Goal: Transaction & Acquisition: Book appointment/travel/reservation

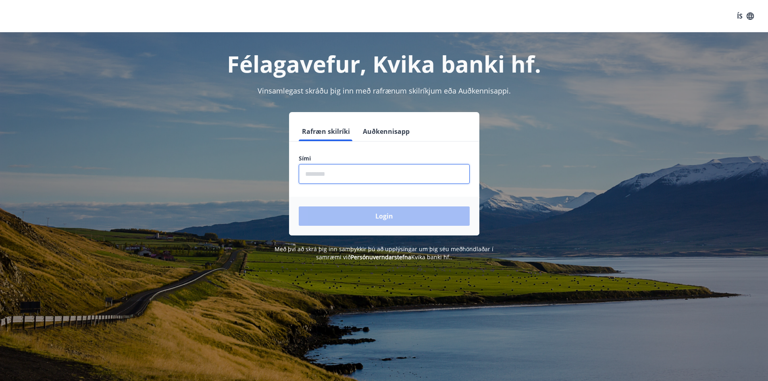
click at [312, 172] on input "phone" at bounding box center [384, 174] width 171 height 20
type input "********"
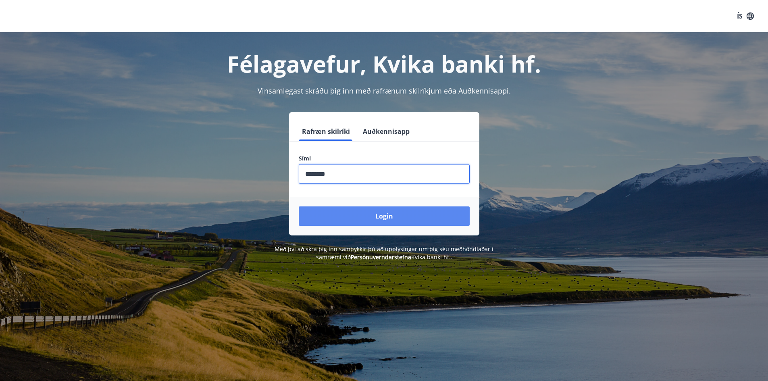
click at [364, 216] on button "Login" at bounding box center [384, 215] width 171 height 19
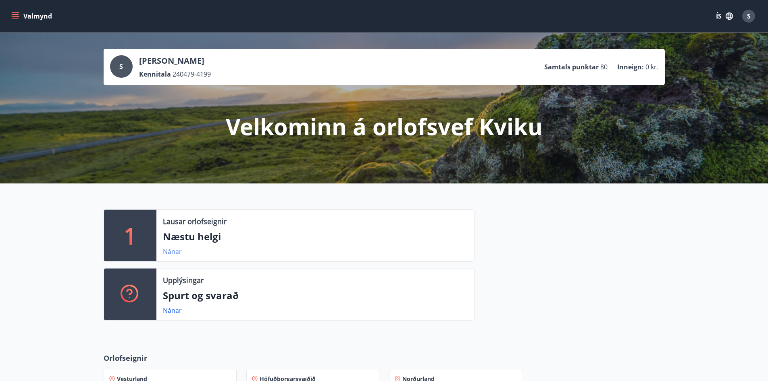
click at [170, 252] on link "Nánar" at bounding box center [172, 251] width 19 height 9
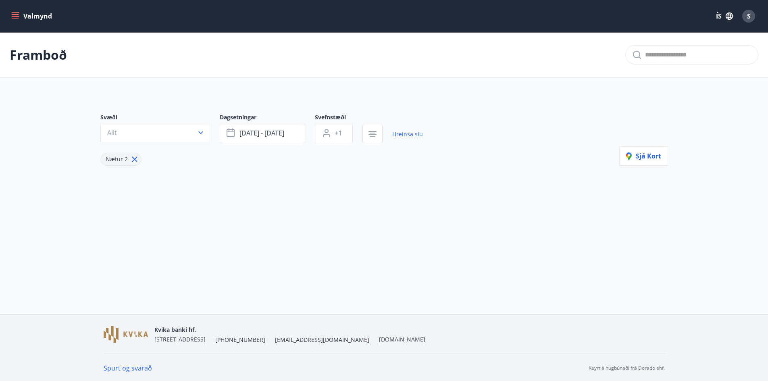
type input "*"
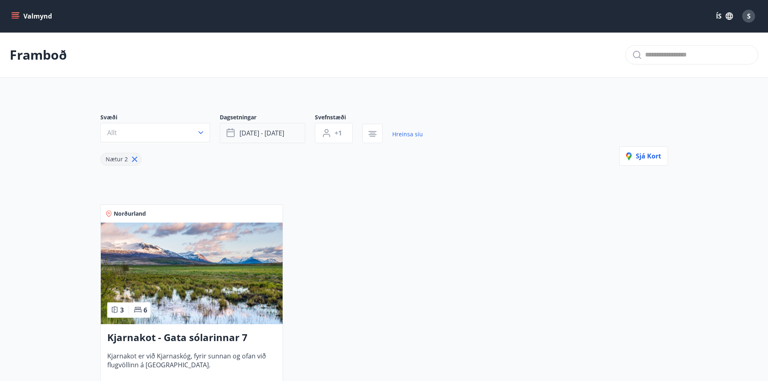
click at [273, 131] on span "[DATE] - [DATE]" at bounding box center [261, 133] width 45 height 9
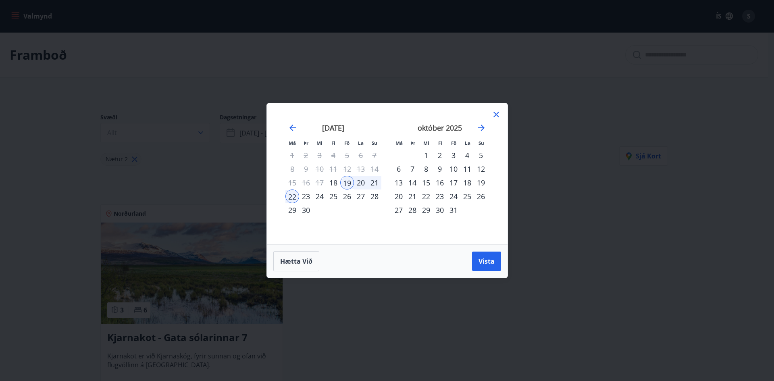
click at [346, 197] on div "26" at bounding box center [347, 196] width 14 height 14
click at [374, 196] on div "28" at bounding box center [374, 196] width 14 height 14
click at [481, 267] on button "Vista" at bounding box center [486, 260] width 29 height 19
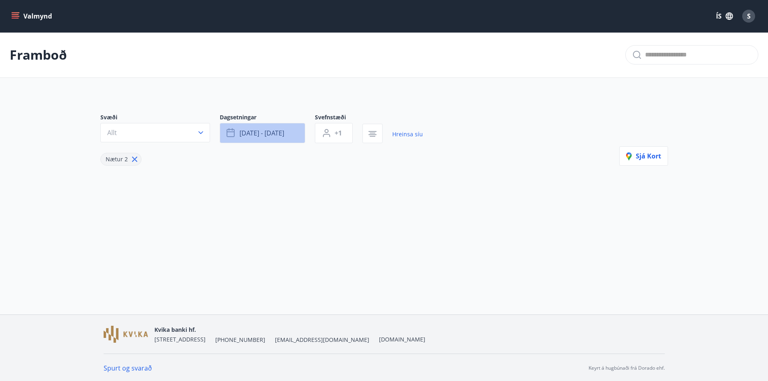
click at [272, 135] on span "[DATE] - [DATE]" at bounding box center [261, 133] width 45 height 9
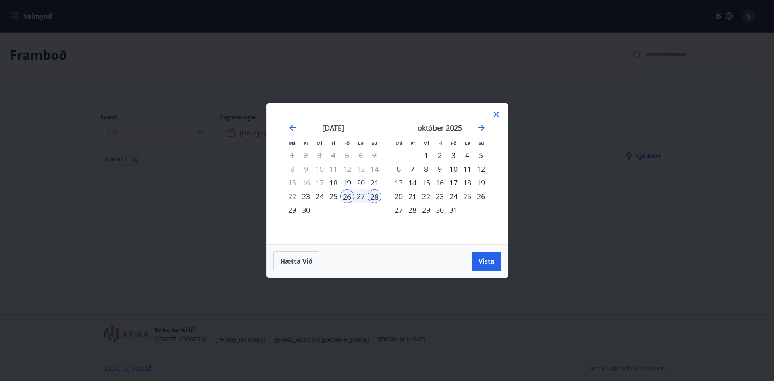
click at [346, 210] on td "Calendar" at bounding box center [347, 210] width 14 height 14
click at [493, 111] on icon at bounding box center [496, 115] width 10 height 10
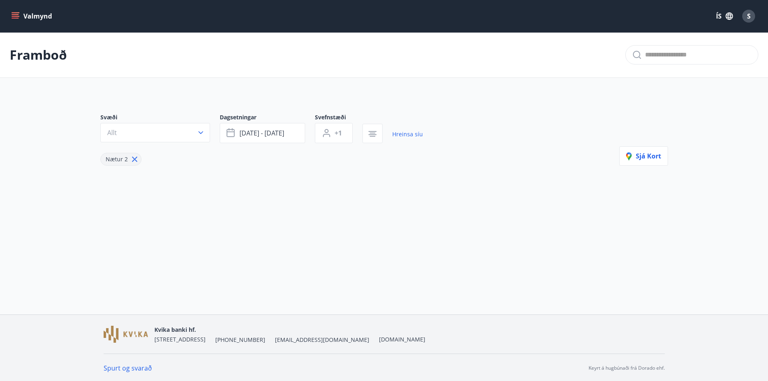
click at [41, 17] on button "Valmynd" at bounding box center [33, 16] width 46 height 15
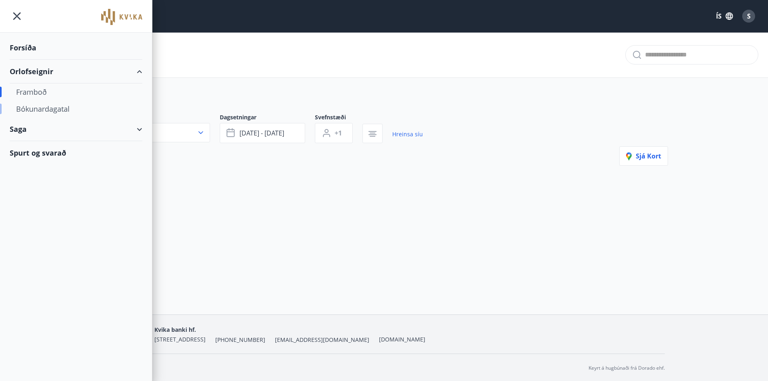
click at [36, 110] on div "Bókunardagatal" at bounding box center [76, 108] width 120 height 17
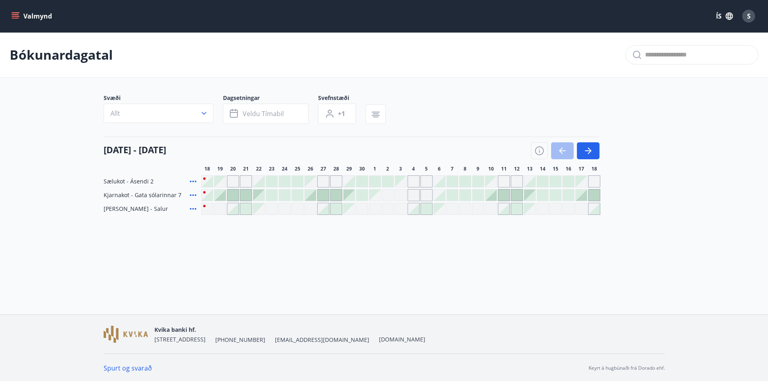
click at [400, 195] on div "Gráir dagar eru ekki bókanlegir" at bounding box center [400, 195] width 12 height 12
click at [333, 193] on div at bounding box center [335, 194] width 11 height 11
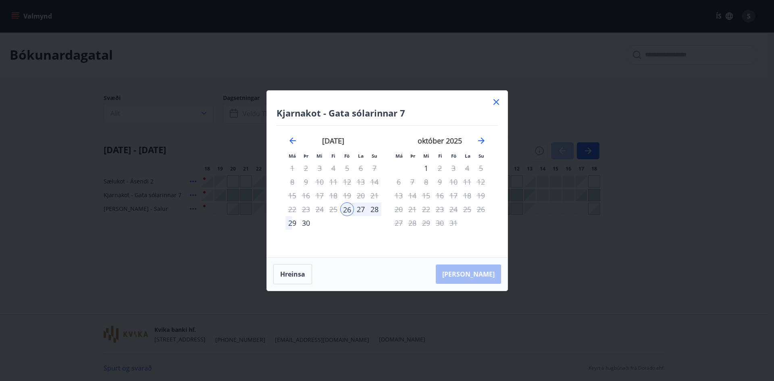
click at [291, 222] on div "29" at bounding box center [292, 223] width 14 height 14
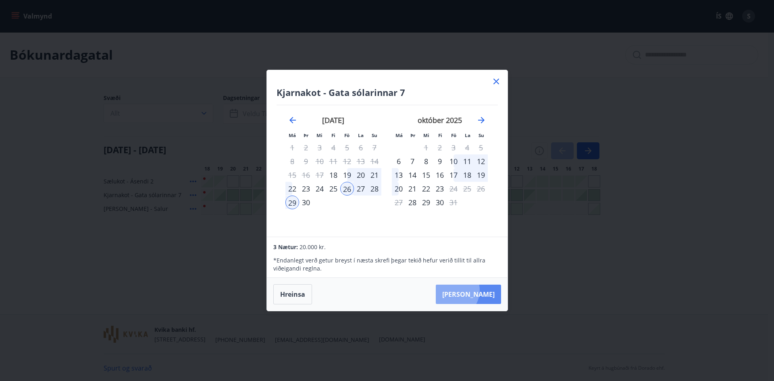
click at [476, 290] on button "[PERSON_NAME]" at bounding box center [468, 293] width 65 height 19
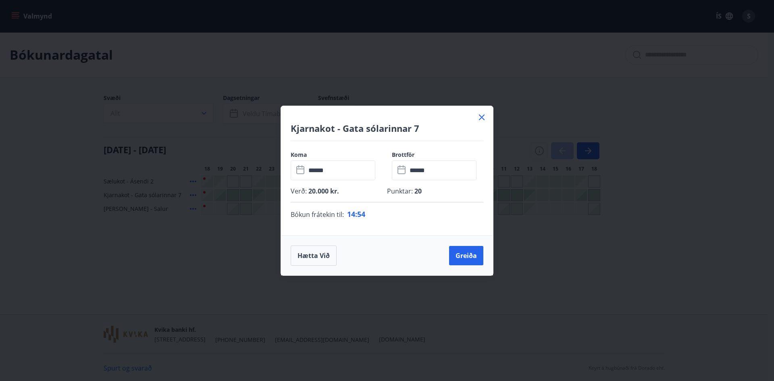
click at [479, 115] on icon at bounding box center [482, 117] width 6 height 6
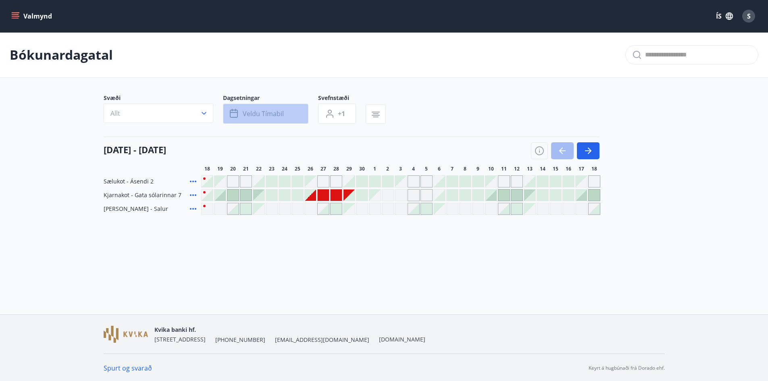
click at [259, 118] on span "Veldu tímabil" at bounding box center [263, 113] width 41 height 9
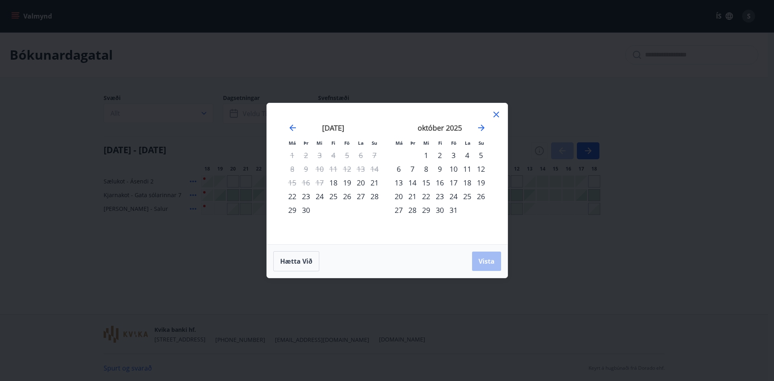
click at [348, 196] on div "26" at bounding box center [347, 196] width 14 height 14
click at [285, 206] on div "29" at bounding box center [292, 210] width 14 height 14
click at [493, 114] on icon at bounding box center [496, 115] width 10 height 10
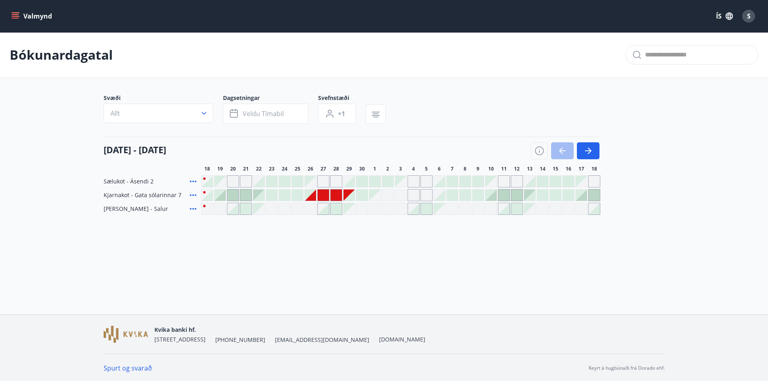
click at [257, 242] on div "Bókunardagatal Svæði Allt Dagsetningar Veldu tímabil Svefnstæði +1 [DATE] - [DA…" at bounding box center [384, 139] width 768 height 215
click at [28, 16] on button "Valmynd" at bounding box center [33, 16] width 46 height 15
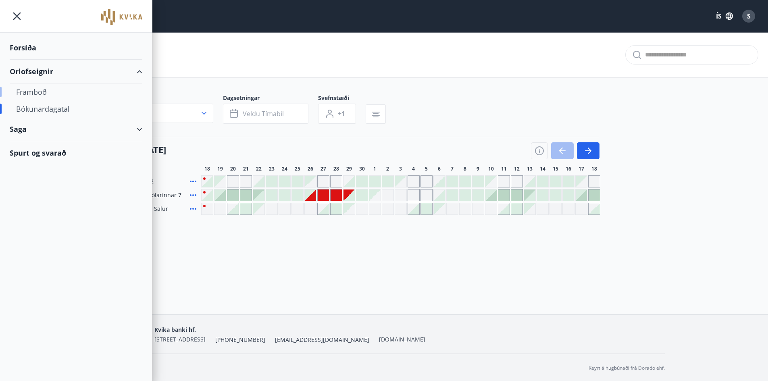
click at [33, 92] on div "Framboð" at bounding box center [76, 91] width 120 height 17
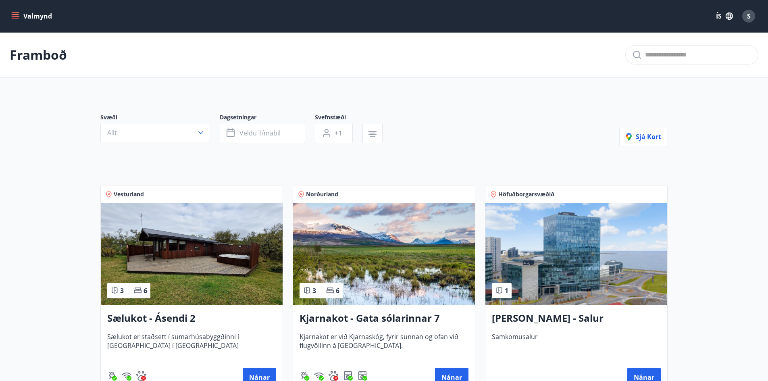
click at [383, 250] on img at bounding box center [384, 254] width 182 height 102
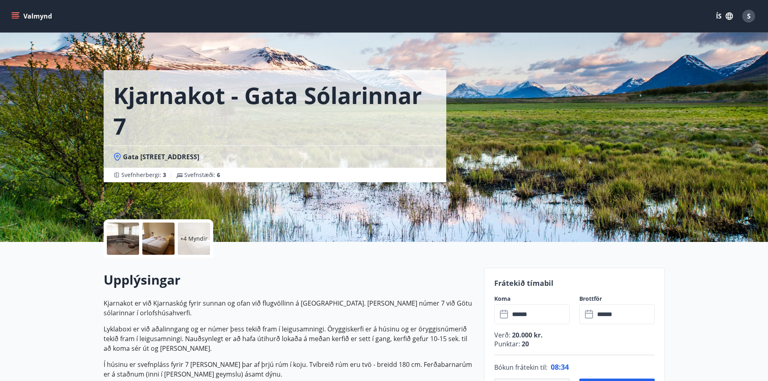
click at [127, 248] on div at bounding box center [123, 238] width 32 height 32
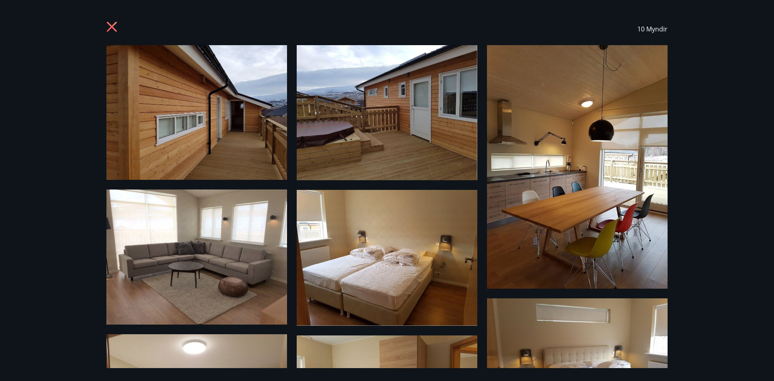
click at [219, 128] on img at bounding box center [196, 112] width 180 height 135
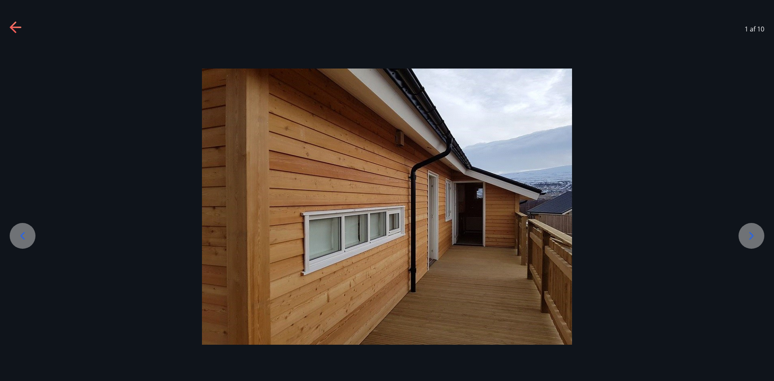
click at [757, 239] on icon at bounding box center [751, 235] width 13 height 13
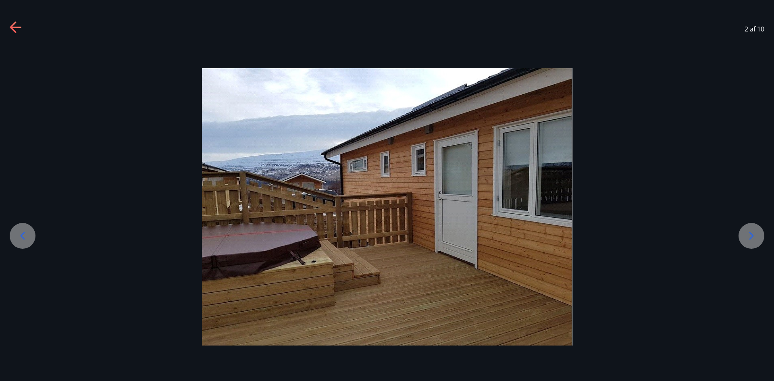
click at [757, 239] on icon at bounding box center [751, 235] width 13 height 13
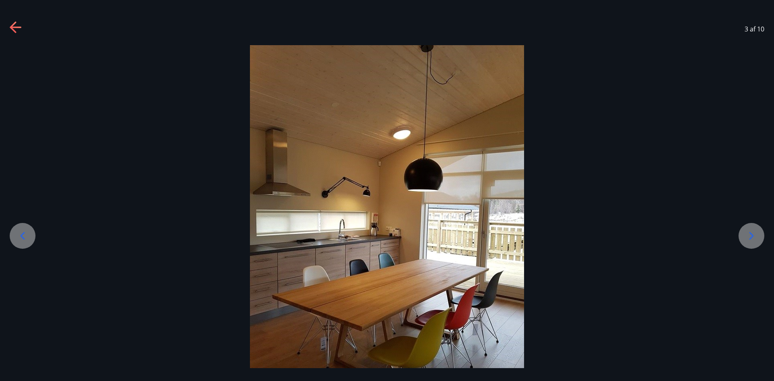
click at [757, 239] on icon at bounding box center [751, 235] width 13 height 13
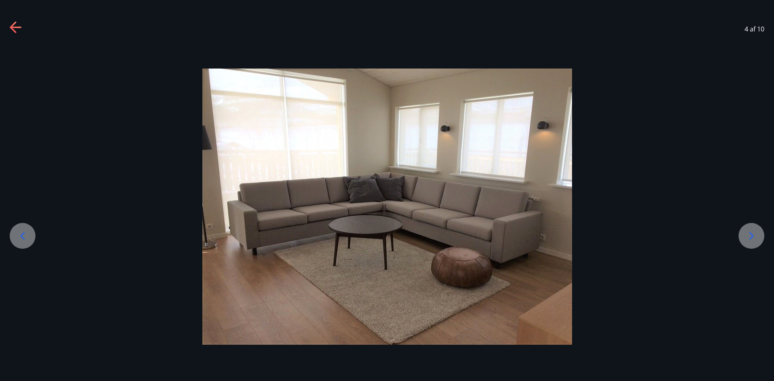
click at [757, 239] on icon at bounding box center [751, 235] width 13 height 13
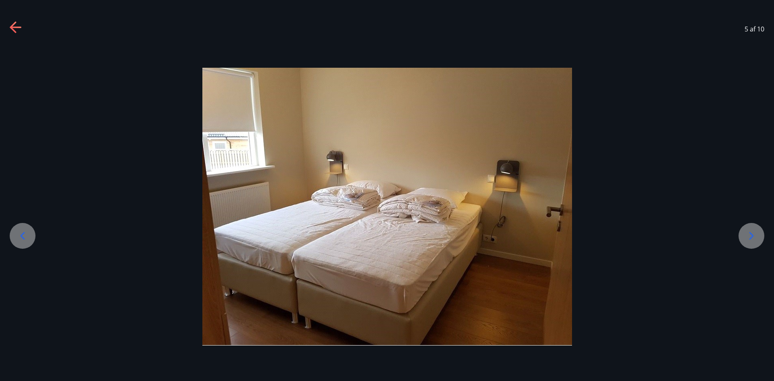
click at [757, 239] on icon at bounding box center [751, 235] width 13 height 13
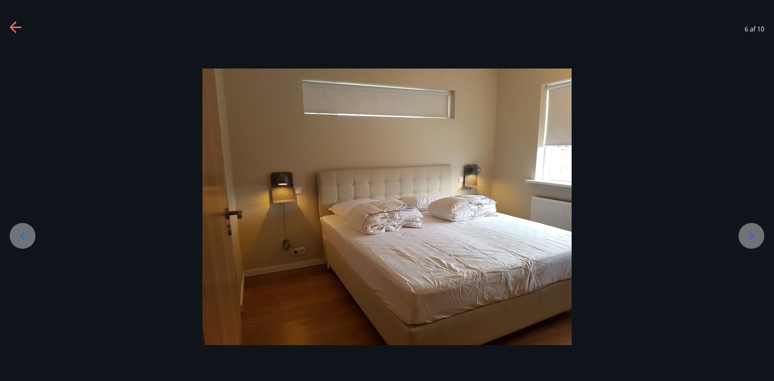
click at [757, 239] on icon at bounding box center [751, 235] width 13 height 13
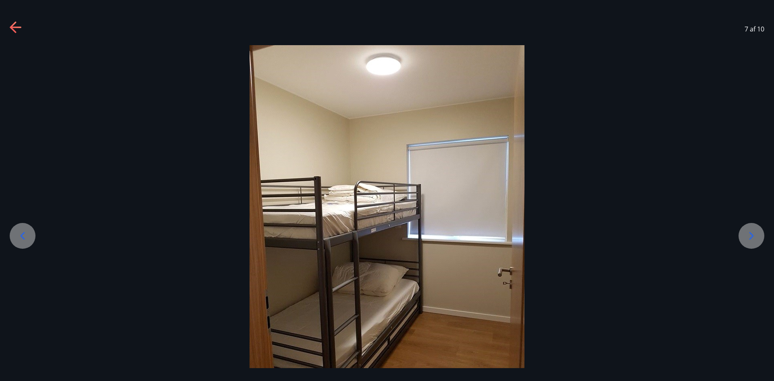
click at [20, 29] on icon at bounding box center [16, 27] width 13 height 13
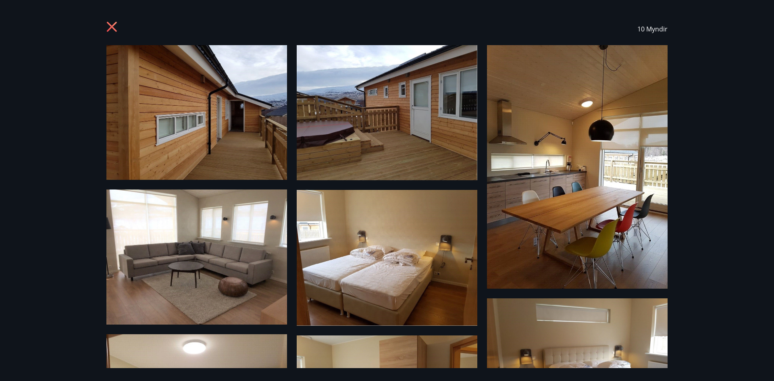
click at [112, 29] on icon at bounding box center [112, 27] width 13 height 13
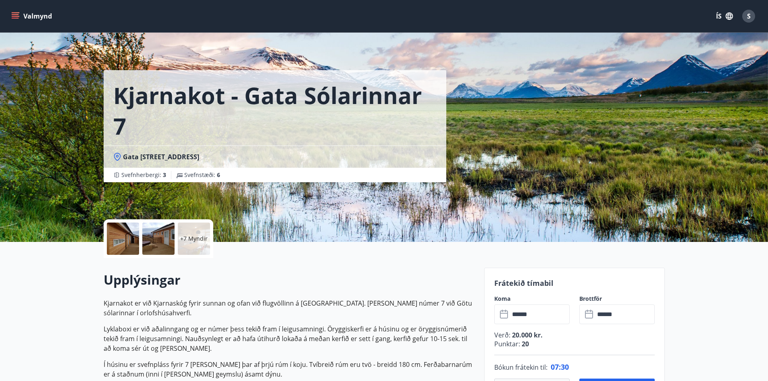
scroll to position [228, 0]
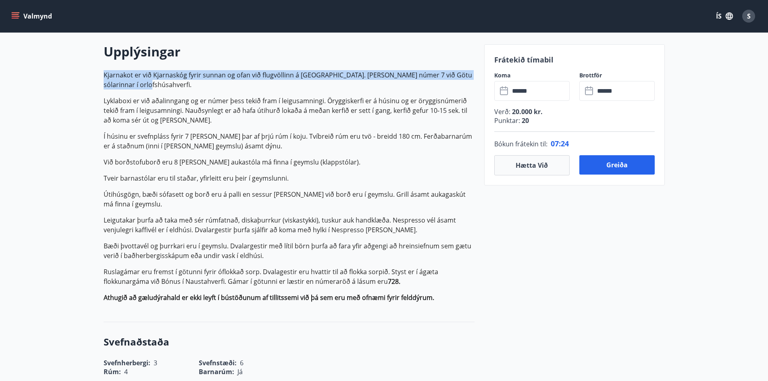
drag, startPoint x: 101, startPoint y: 74, endPoint x: 178, endPoint y: 87, distance: 78.0
copy p "Kjarnakot er við Kjarnaskóg fyrir sunnan og ofan við flugvöllinn á [GEOGRAPHIC_…"
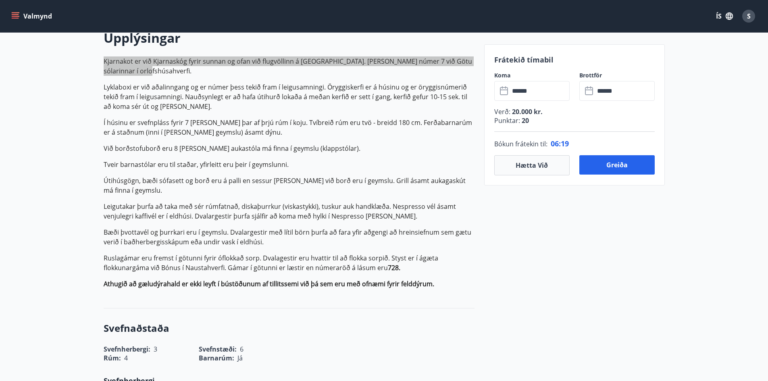
scroll to position [238, 0]
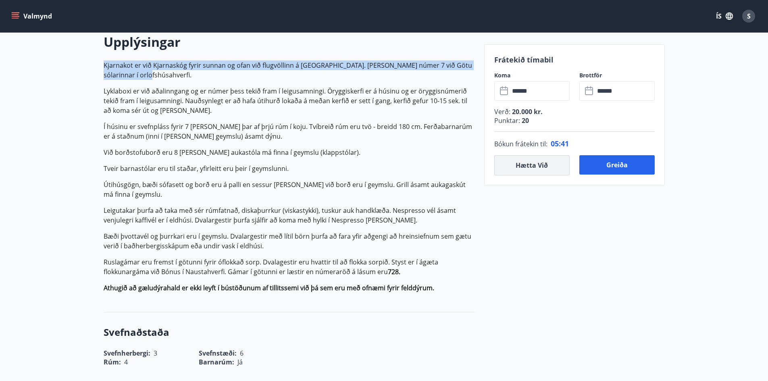
click at [520, 167] on button "Hætta við" at bounding box center [531, 165] width 75 height 20
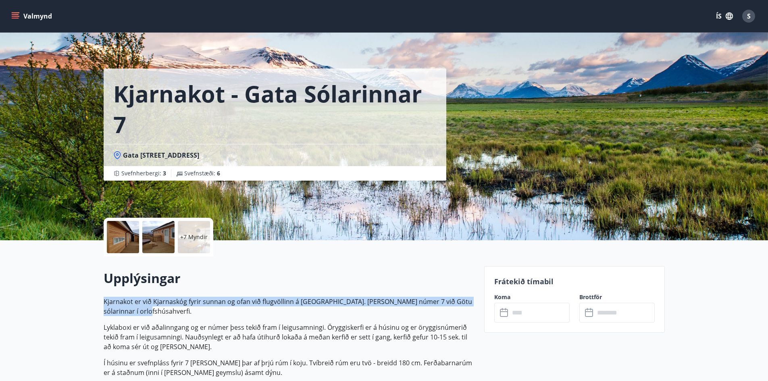
scroll to position [0, 0]
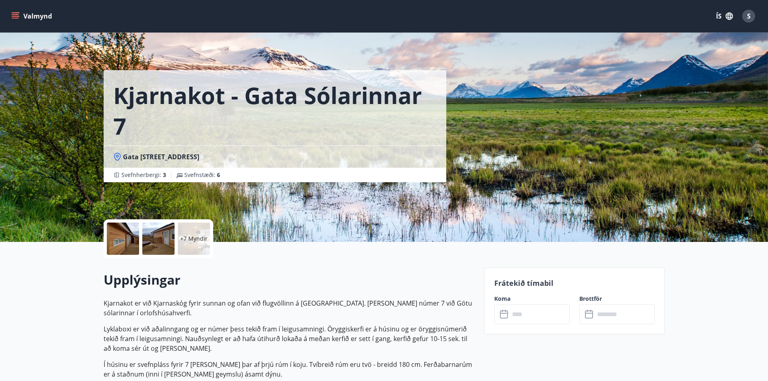
click at [520, 318] on input "text" at bounding box center [539, 314] width 60 height 20
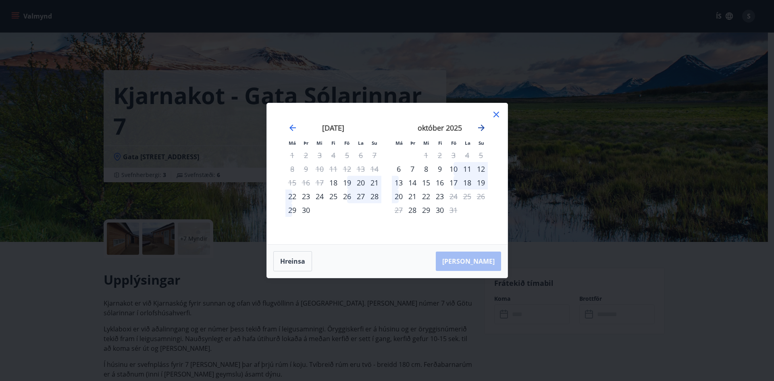
click at [479, 128] on icon "Move forward to switch to the next month." at bounding box center [481, 127] width 6 height 6
click at [481, 126] on icon "Move forward to switch to the next month." at bounding box center [481, 128] width 10 height 10
click at [496, 115] on icon at bounding box center [496, 115] width 6 height 6
